Goal: Check status

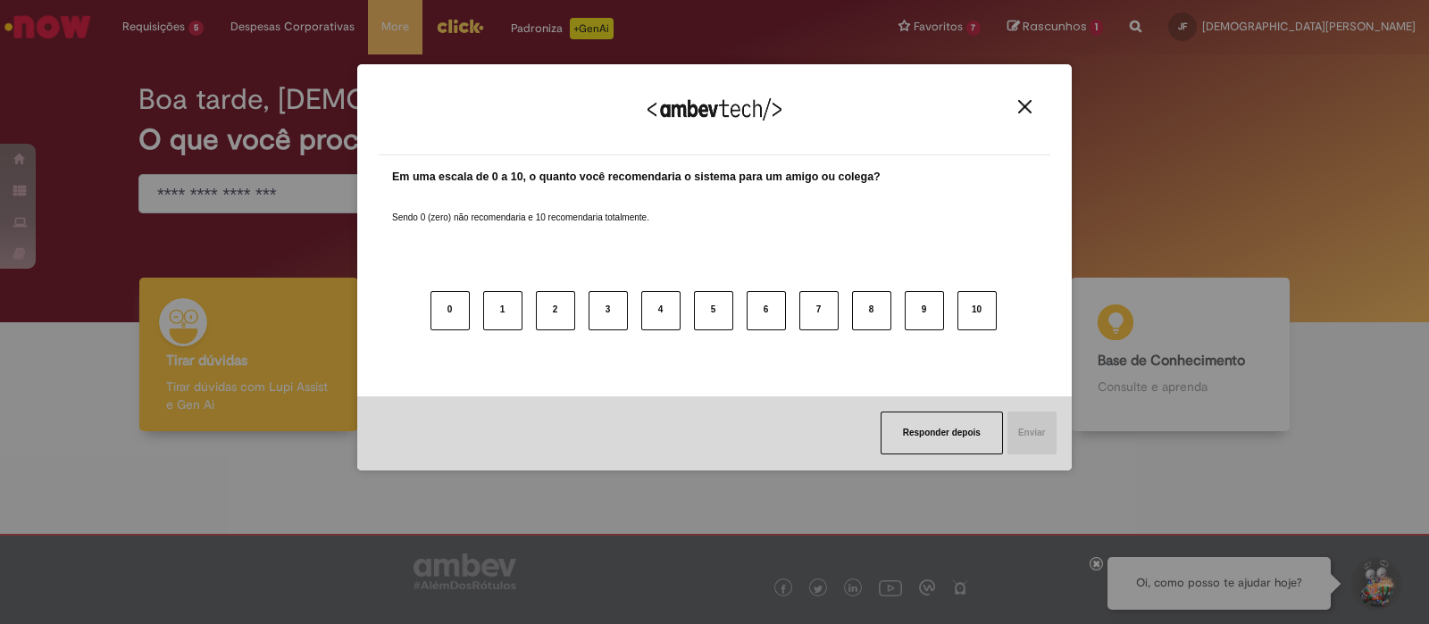
click at [1026, 104] on img "Close" at bounding box center [1024, 106] width 13 height 13
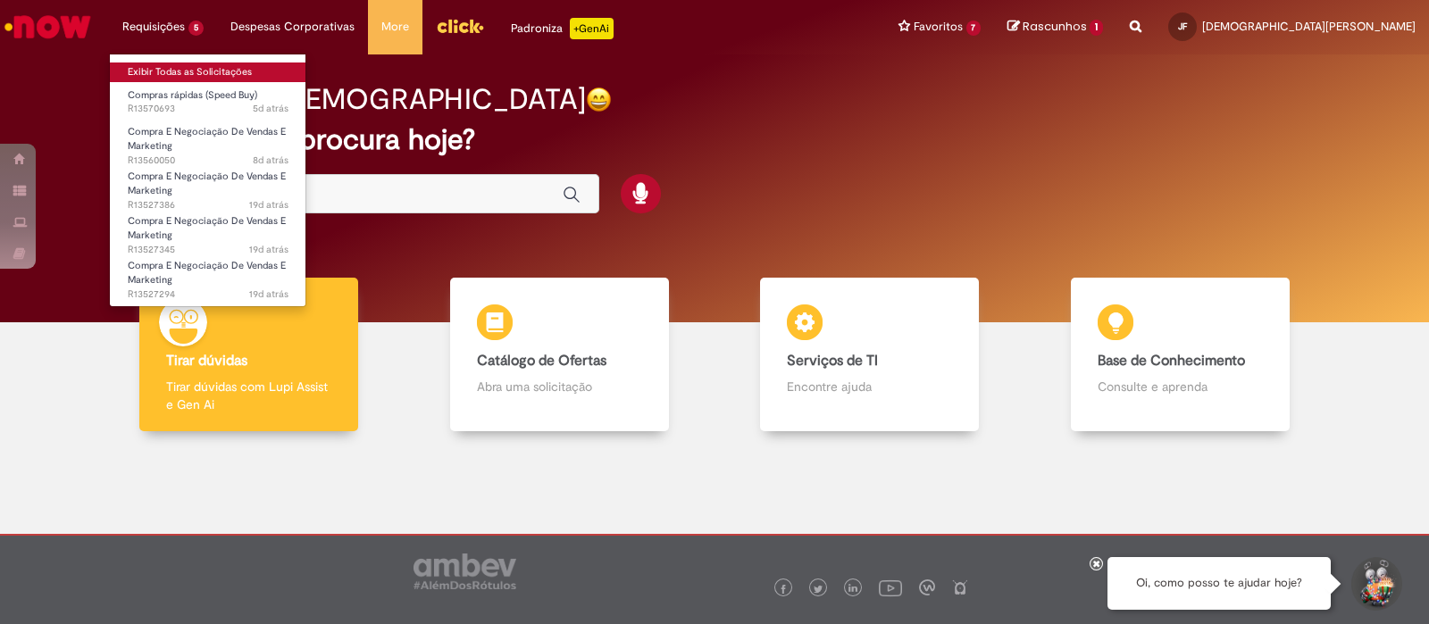
click at [187, 67] on link "Exibir Todas as Solicitações" at bounding box center [208, 72] width 196 height 20
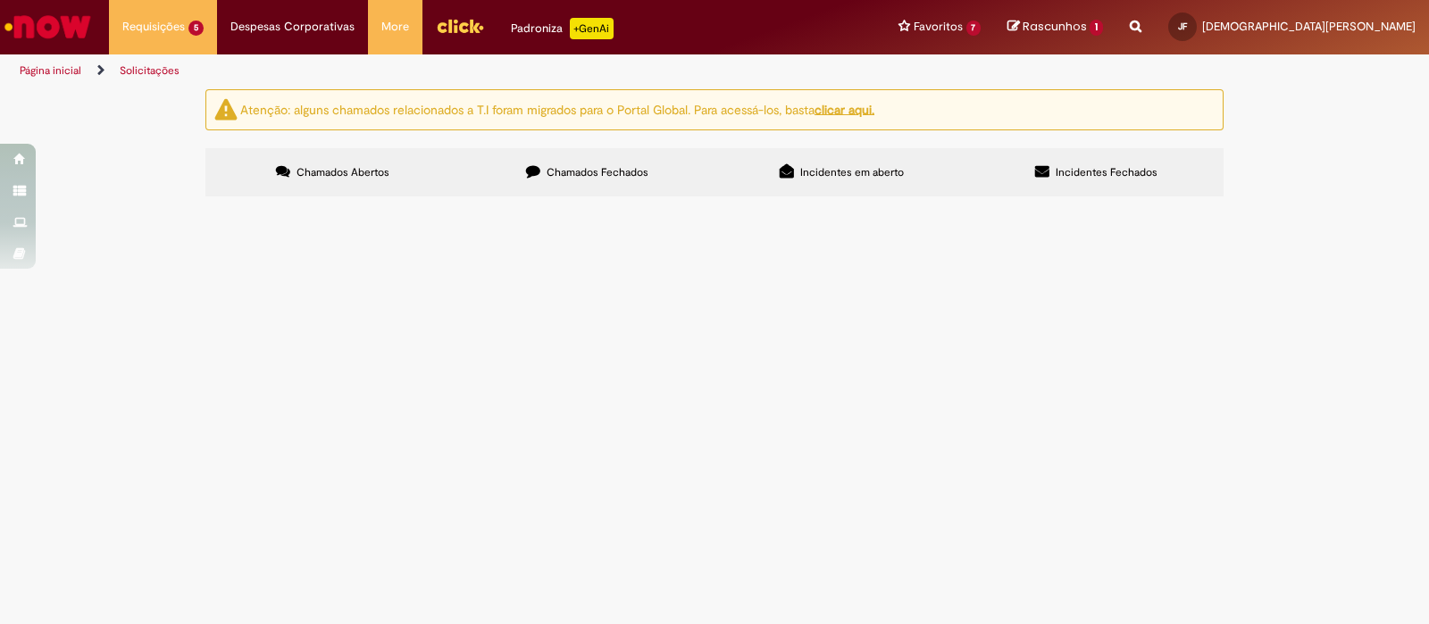
click at [0, 0] on span "HYPE PROJETO_PAG AGENCIA_BP GEOS" at bounding box center [0, 0] width 0 height 0
click at [0, 0] on span "Compra E Negociação De Vendas E Marketing" at bounding box center [0, 0] width 0 height 0
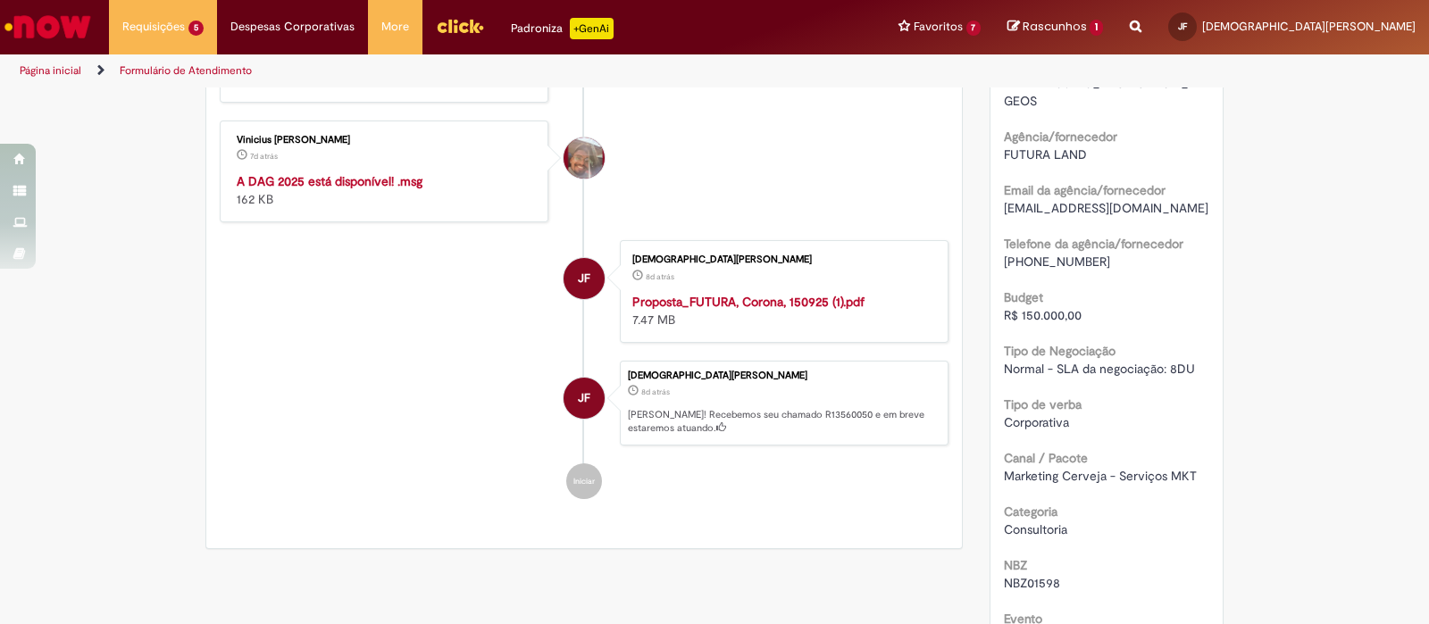
scroll to position [473, 0]
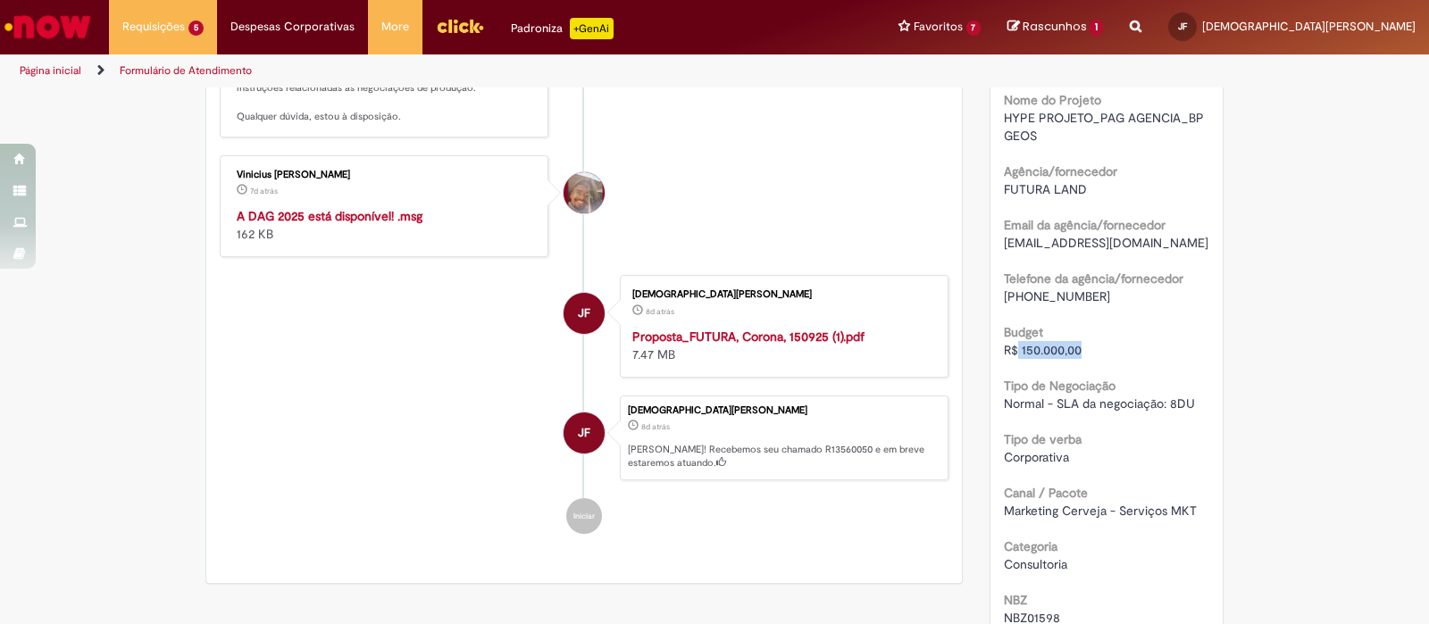
drag, startPoint x: 1101, startPoint y: 349, endPoint x: 1010, endPoint y: 357, distance: 91.4
click at [1010, 357] on div "R$ 150.000,00" at bounding box center [1107, 350] width 206 height 18
copy span "150.000,00"
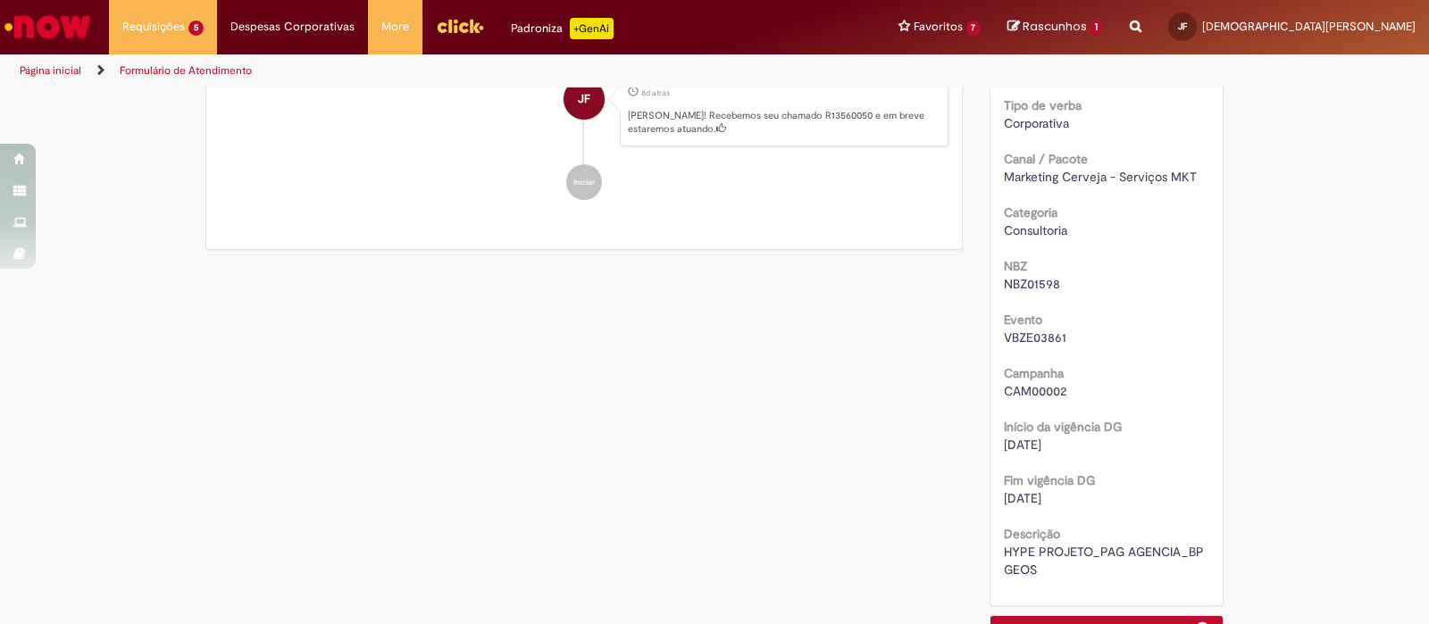
scroll to position [807, 0]
drag, startPoint x: 1042, startPoint y: 569, endPoint x: 988, endPoint y: 554, distance: 55.7
click at [990, 554] on div "Número R13560050 Status Pendente Usuário Criação 8d atrás 8 dias atrás Conclusã…" at bounding box center [1106, 39] width 233 height 1131
copy span "HYPE PROJETO_PAG AGENCIA_BP GEOS"
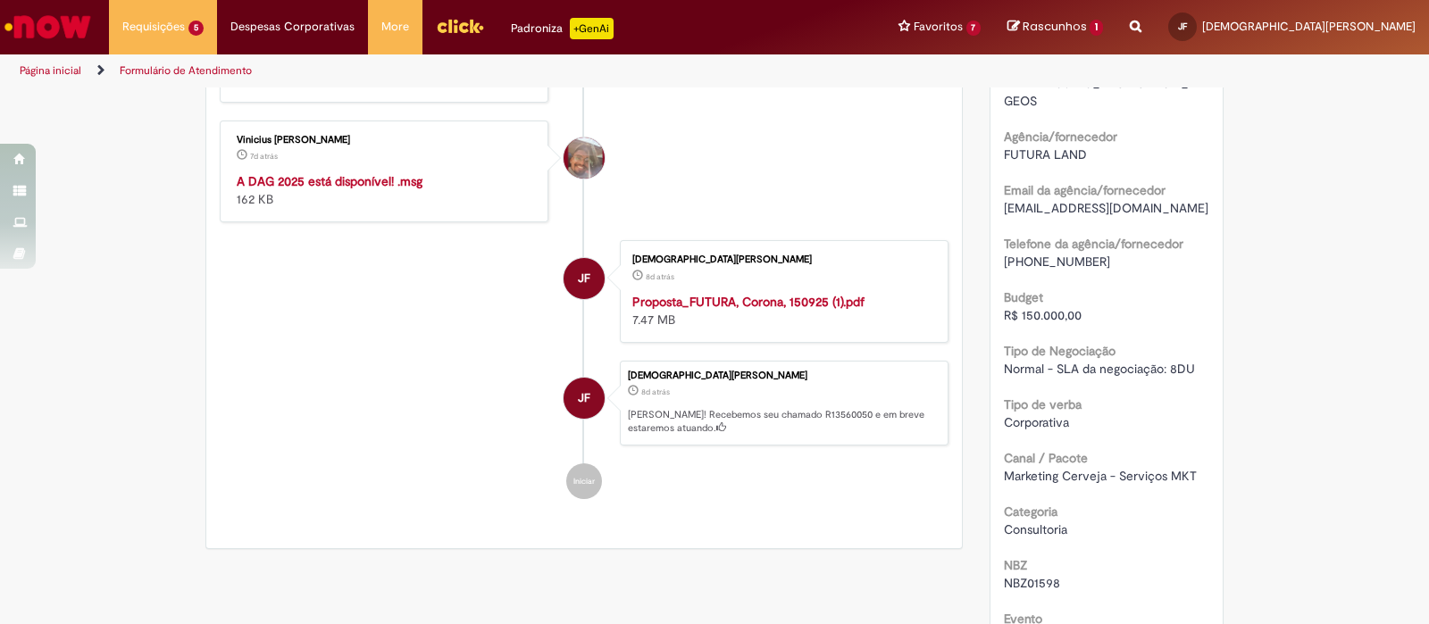
scroll to position [473, 0]
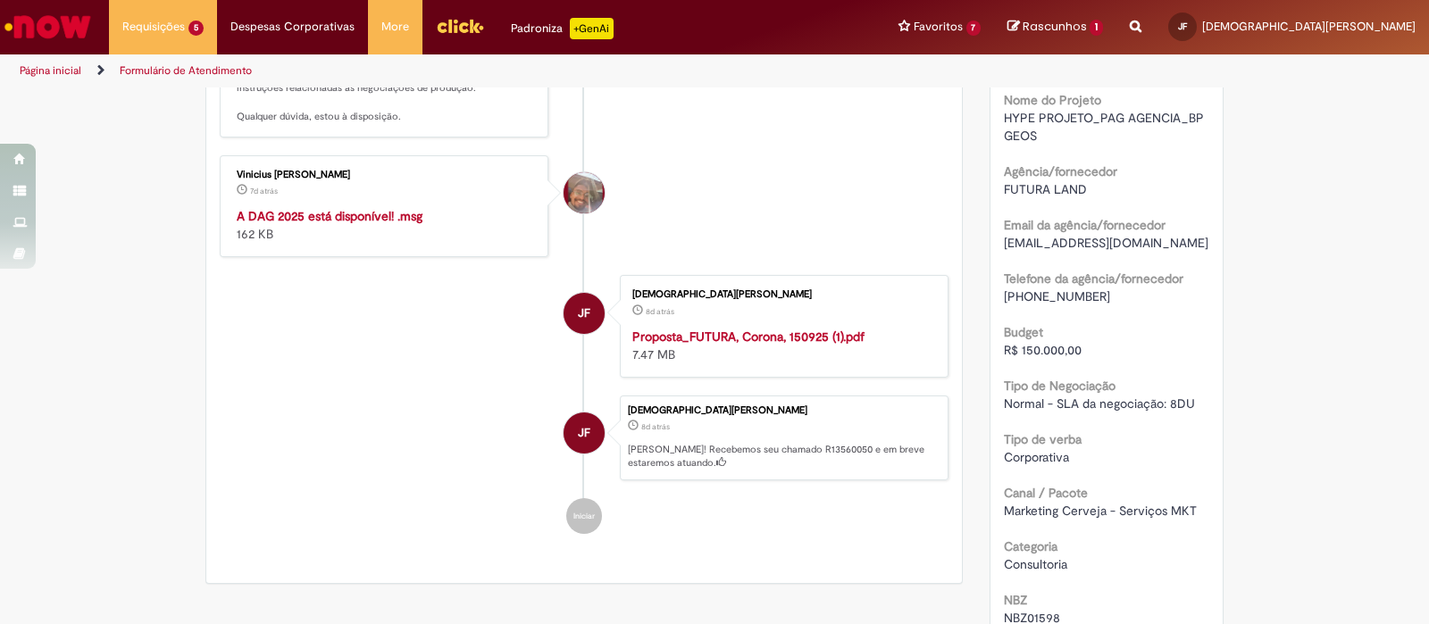
drag, startPoint x: 1087, startPoint y: 293, endPoint x: 948, endPoint y: 302, distance: 138.7
click at [948, 302] on div "Verificar Código de Barras Aguardando Aprovação Aguardando atendimento Negociaç…" at bounding box center [714, 421] width 1045 height 1610
click at [1104, 346] on div "R$ 150.000,00" at bounding box center [1107, 350] width 206 height 18
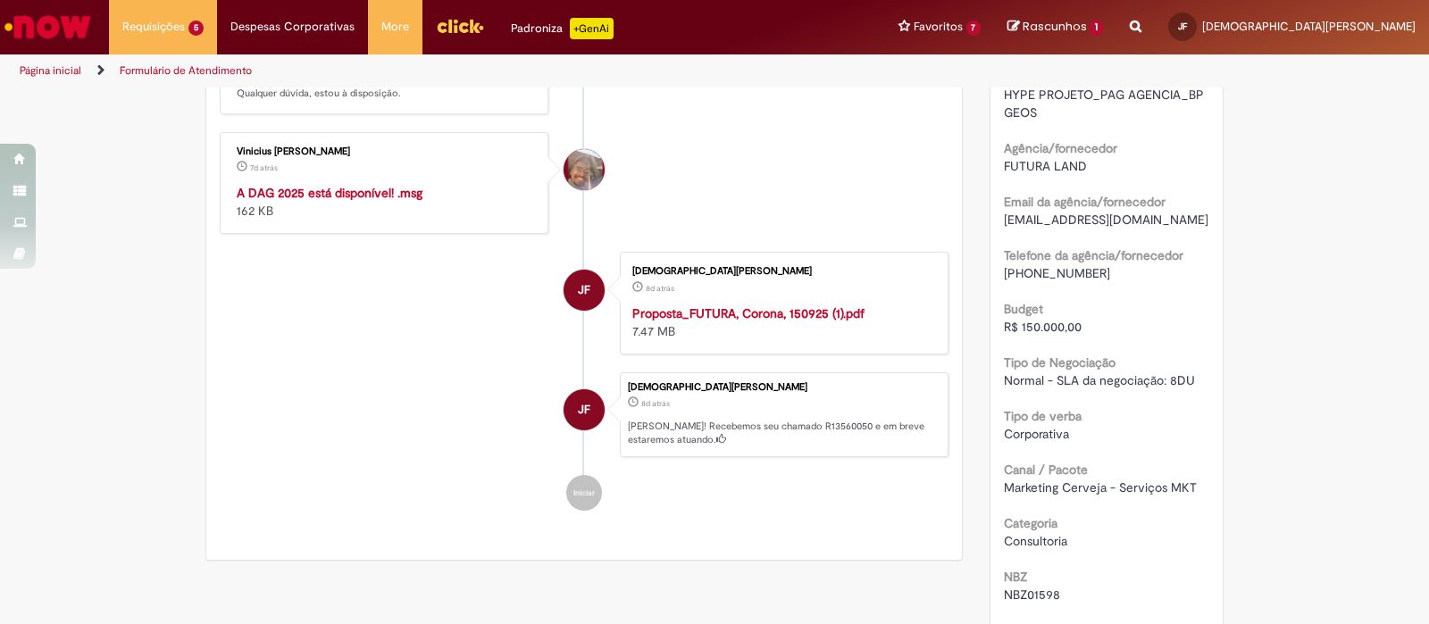
scroll to position [585, 0]
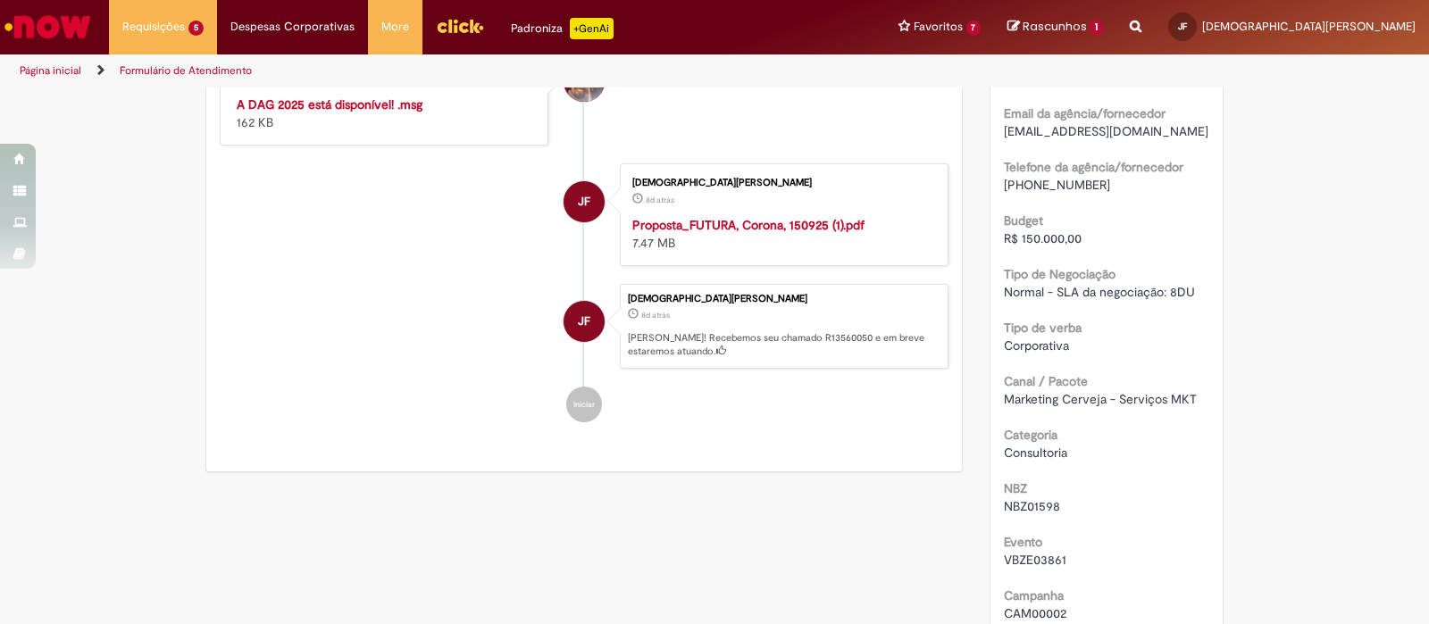
click at [715, 217] on strong "Proposta_FUTURA, Corona, 150925 (1).pdf" at bounding box center [748, 225] width 232 height 16
